Goal: Find specific page/section: Find specific page/section

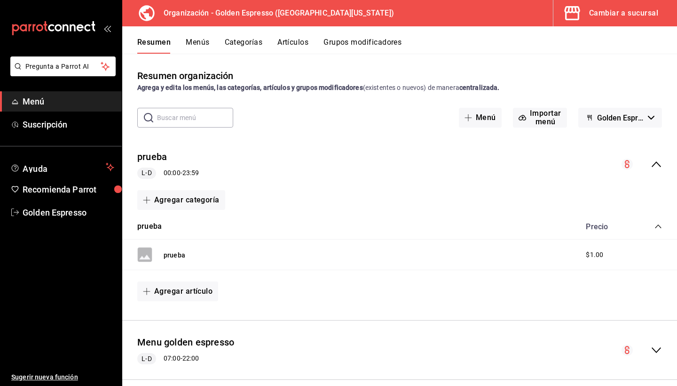
scroll to position [499, 0]
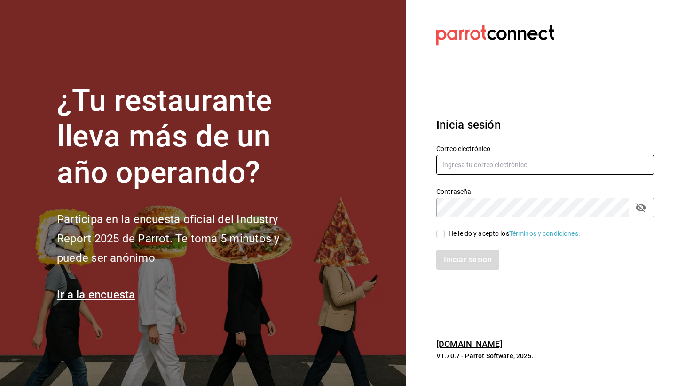
type input "[EMAIL_ADDRESS][DOMAIN_NAME]"
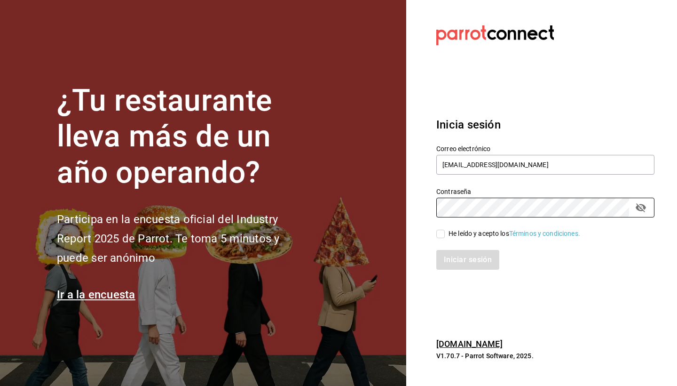
click at [444, 233] on input "He leído y acepto los Términos y condiciones." at bounding box center [441, 234] width 8 height 8
checkbox input "true"
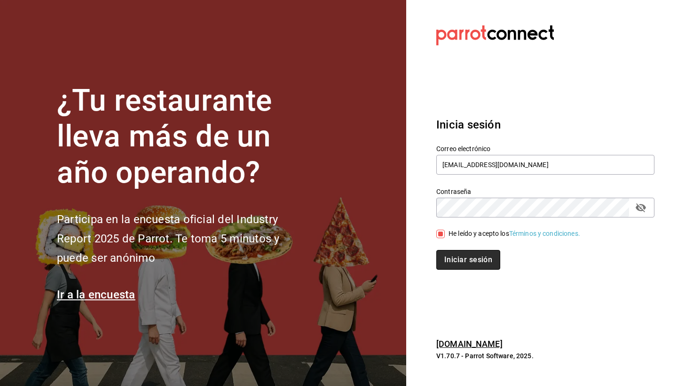
click at [469, 256] on button "Iniciar sesión" at bounding box center [469, 260] width 64 height 20
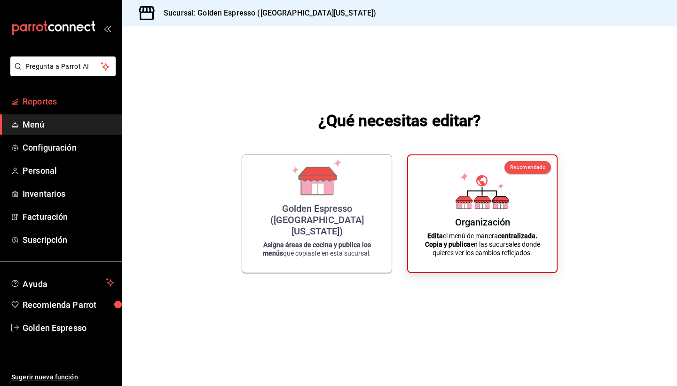
click at [35, 104] on span "Reportes" at bounding box center [69, 101] width 92 height 13
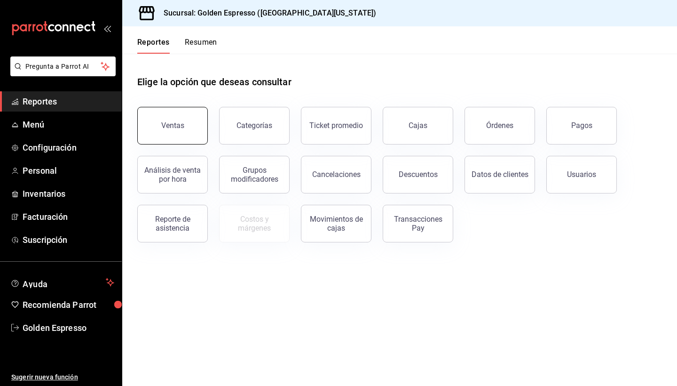
click at [195, 122] on button "Ventas" at bounding box center [172, 126] width 71 height 38
